Goal: Understand process/instructions: Learn about a topic

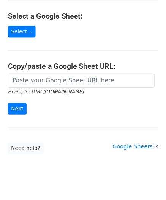
scroll to position [98, 0]
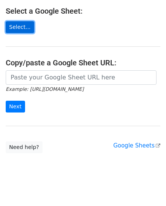
click at [24, 21] on link "Select..." at bounding box center [20, 27] width 28 height 12
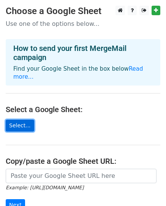
click at [22, 120] on link "Select..." at bounding box center [20, 126] width 28 height 12
click at [23, 120] on link "Select..." at bounding box center [20, 126] width 28 height 12
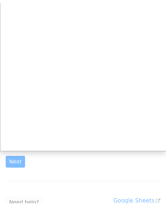
scroll to position [83, 0]
